Goal: Information Seeking & Learning: Learn about a topic

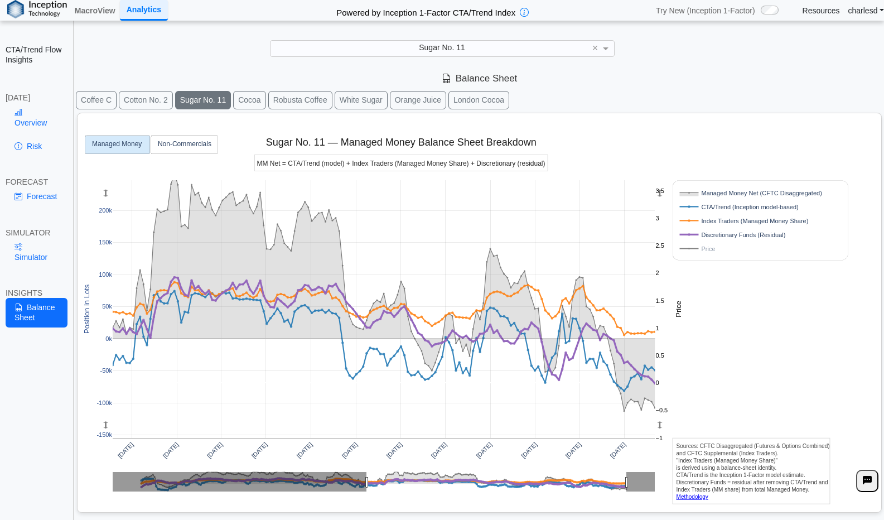
scroll to position [13, 0]
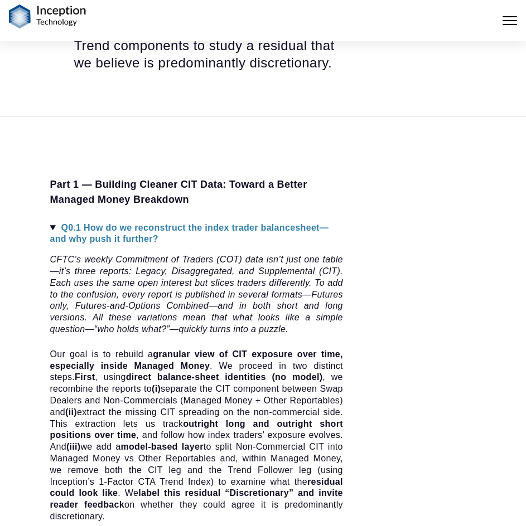
scroll to position [558, 0]
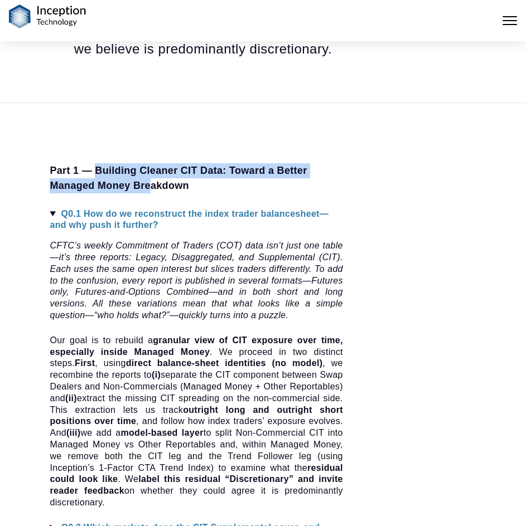
drag, startPoint x: 99, startPoint y: 161, endPoint x: 152, endPoint y: 181, distance: 57.2
click at [153, 181] on span "Part 1 — Building Cleaner CIT Data: Toward a Better Managed Money Breakdown" at bounding box center [178, 178] width 257 height 26
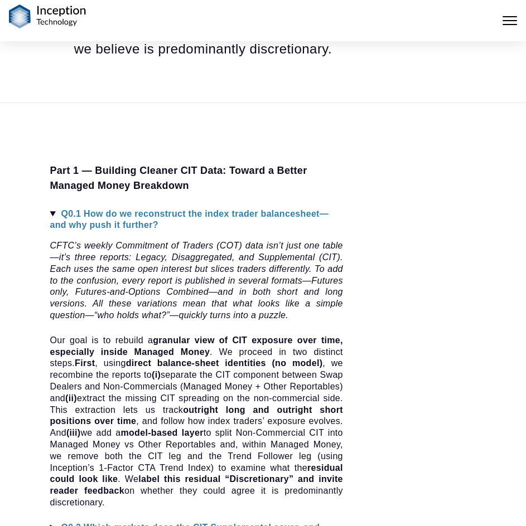
drag, startPoint x: 85, startPoint y: 174, endPoint x: 4, endPoint y: 220, distance: 92.9
click at [85, 174] on span "Part 1 — Building Cleaner CIT Data: Toward a Better Managed Money Breakdown" at bounding box center [178, 178] width 257 height 26
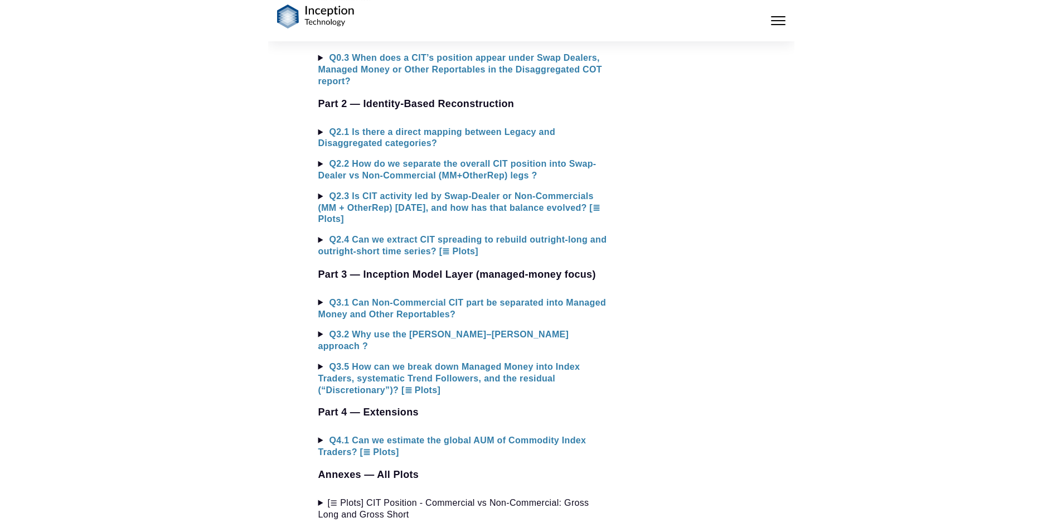
scroll to position [725, 0]
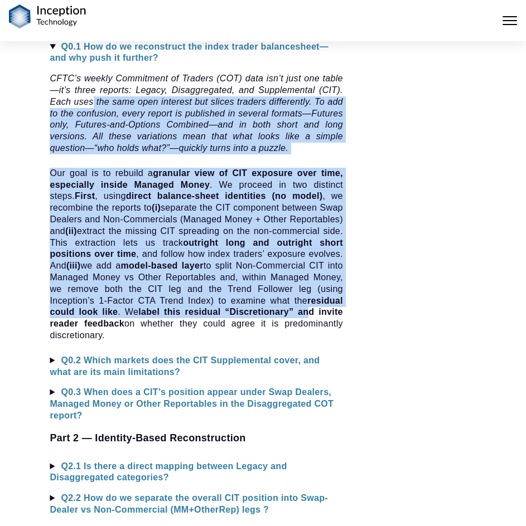
drag, startPoint x: 91, startPoint y: 105, endPoint x: 135, endPoint y: 328, distance: 227.3
click at [135, 328] on details "Q0.1 How do we reconstruct the index trader balancesheet— and why push it furth…" at bounding box center [196, 191] width 293 height 301
click at [190, 205] on p "Our goal is to rebuild a granular view of CIT exposure over time, especially in…" at bounding box center [196, 255] width 293 height 174
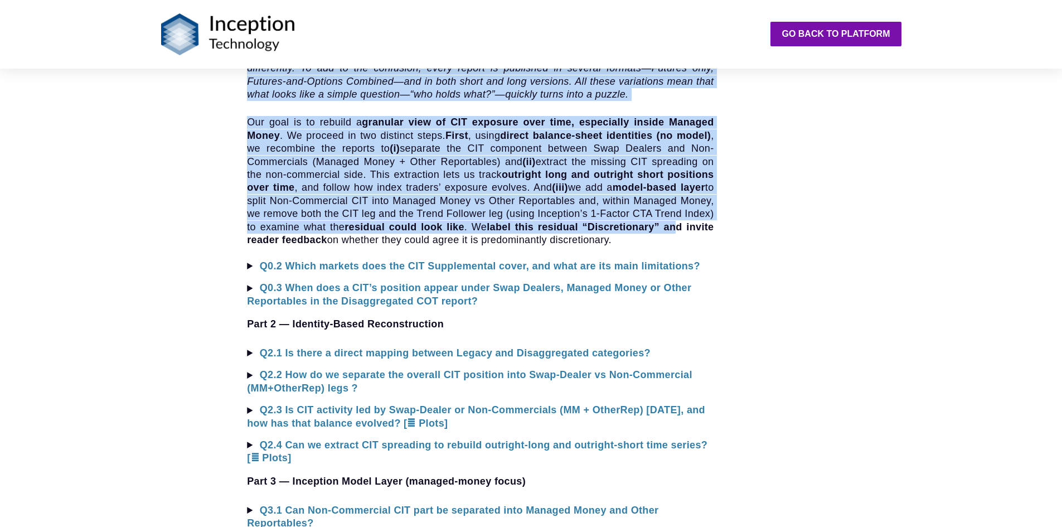
click at [499, 186] on p "Our goal is to rebuild a granular view of CIT exposure over time, especially in…" at bounding box center [480, 181] width 467 height 130
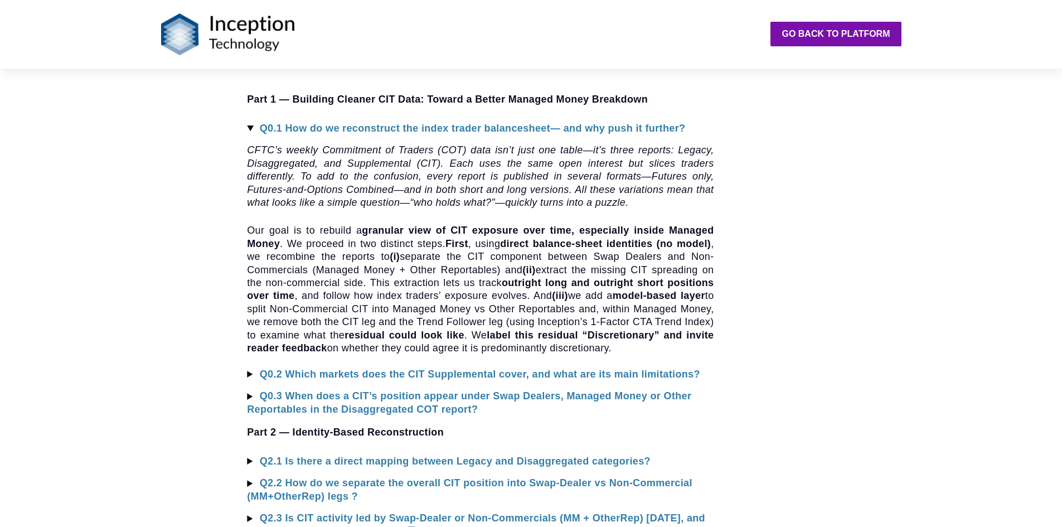
scroll to position [669, 0]
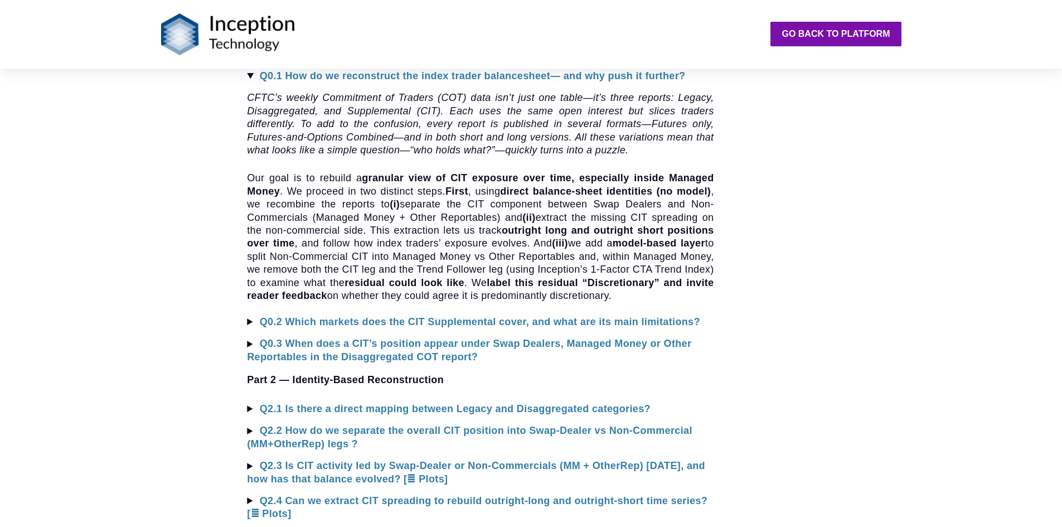
click at [249, 324] on summary "Q0.2 Which markets does the CIT Supplemental cover, and what are its main limit…" at bounding box center [480, 322] width 467 height 13
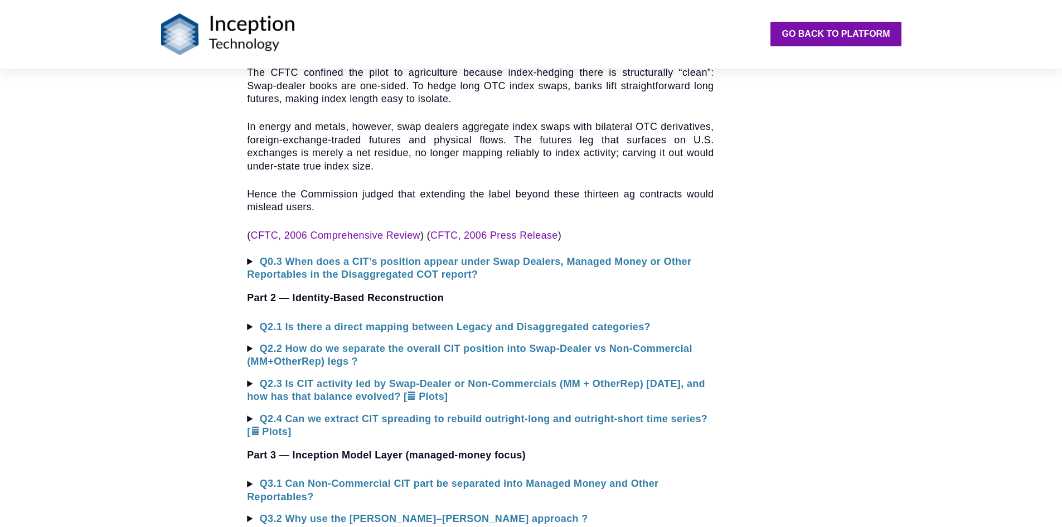
scroll to position [948, 0]
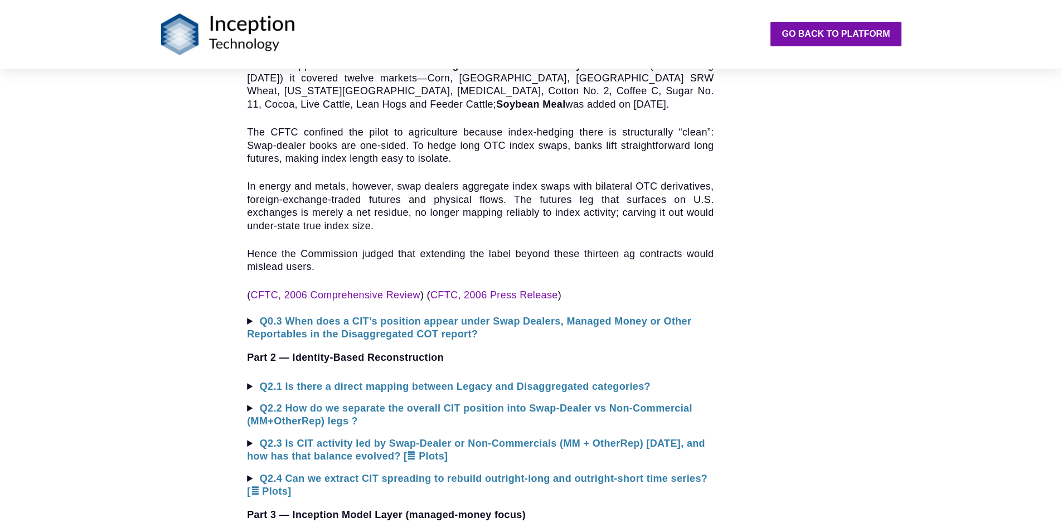
click at [250, 322] on summary "Q0.3 When does a CIT’s position appear under Swap Dealers, Managed Money or Oth…" at bounding box center [480, 328] width 467 height 26
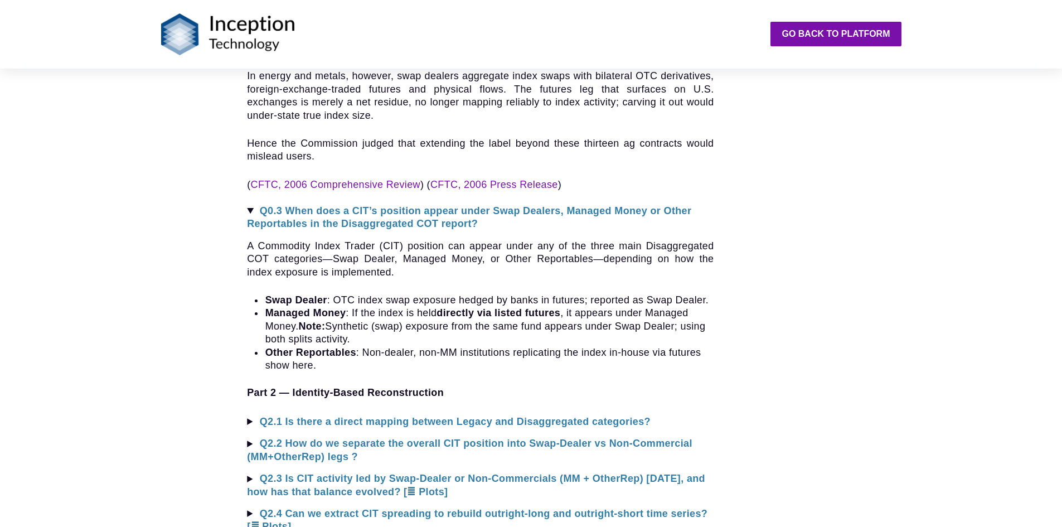
scroll to position [1059, 0]
click at [252, 420] on summary "Q2.1 Is there a direct mapping between Legacy and Disaggregated categories?" at bounding box center [480, 420] width 467 height 13
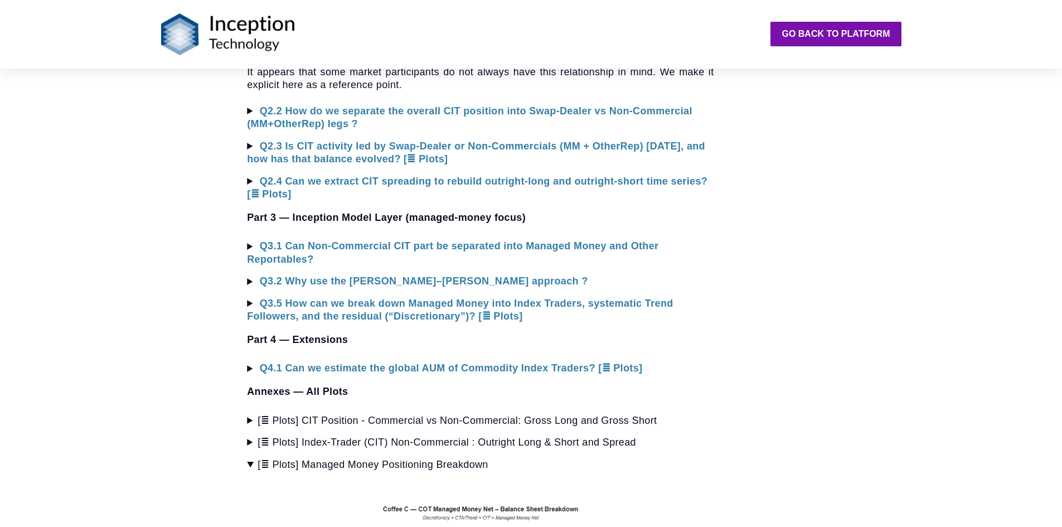
scroll to position [1394, 0]
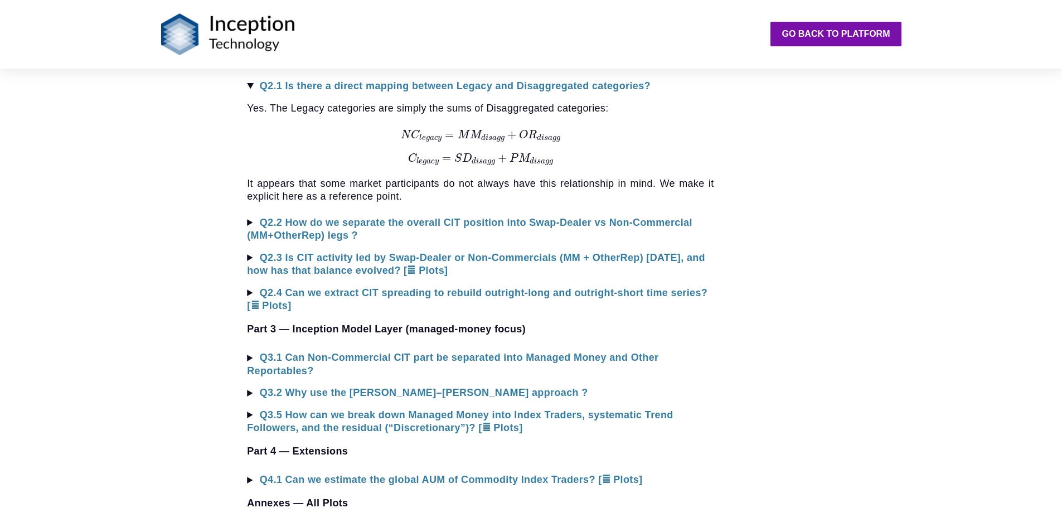
click at [253, 222] on summary "Q2.2 How do we separate the overall CIT position into Swap-Dealer vs Non-Commer…" at bounding box center [480, 229] width 467 height 26
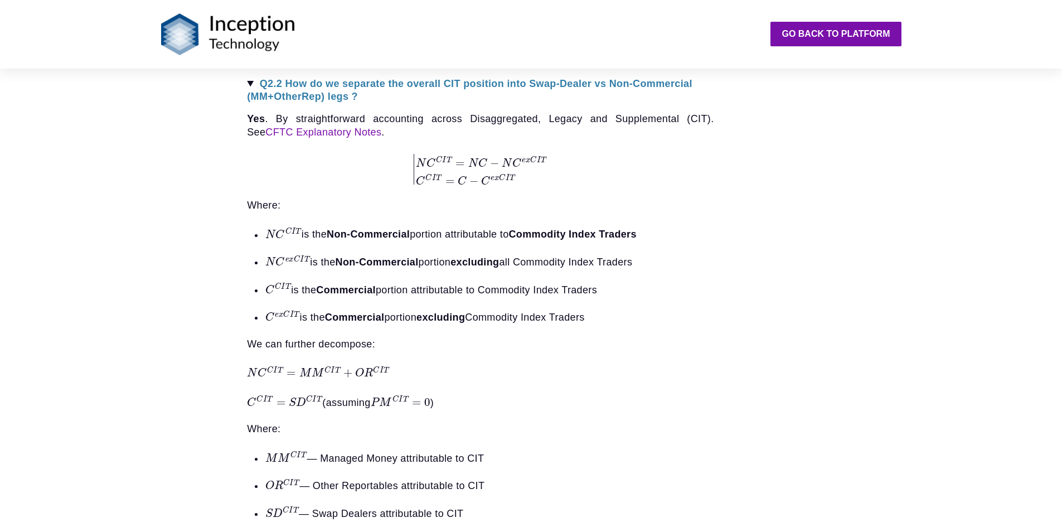
scroll to position [1505, 0]
